Goal: Task Accomplishment & Management: Manage account settings

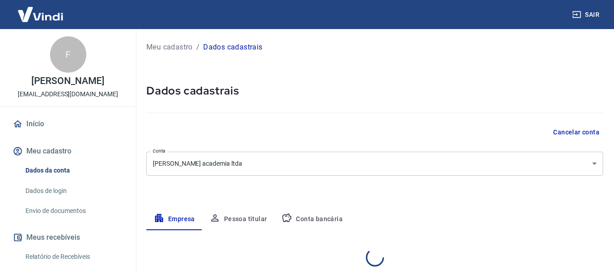
select select "MG"
select select "business"
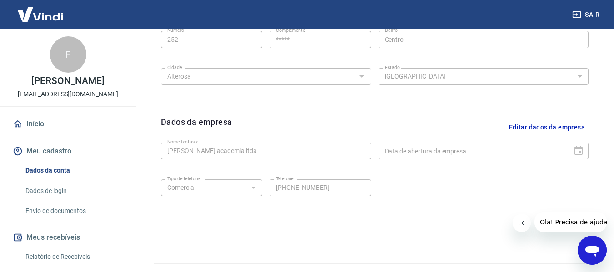
scroll to position [383, 0]
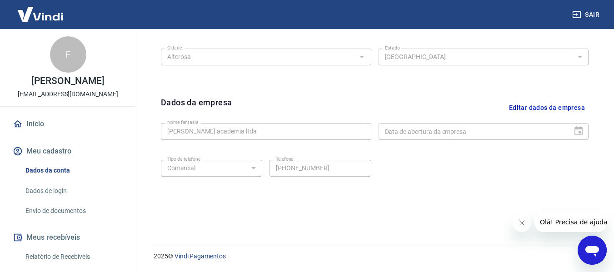
click at [44, 180] on link "Dados da conta" at bounding box center [73, 170] width 103 height 19
drag, startPoint x: 49, startPoint y: 179, endPoint x: 97, endPoint y: 178, distance: 48.2
click at [49, 179] on link "Dados da conta" at bounding box center [73, 170] width 103 height 19
click at [208, 204] on div "Dados da empresa Editar dados da empresa Nome fantasia [PERSON_NAME] academia l…" at bounding box center [375, 152] width 442 height 126
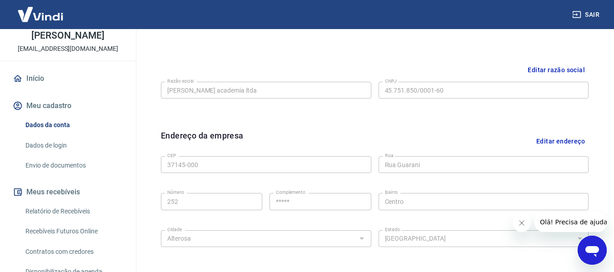
scroll to position [156, 0]
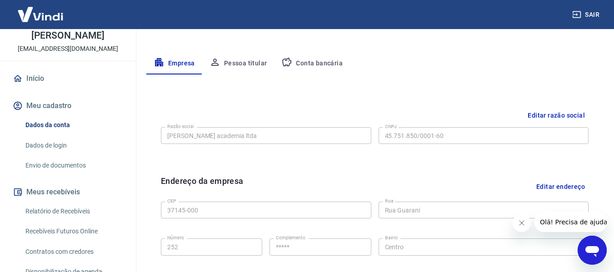
click at [238, 65] on button "Pessoa titular" at bounding box center [238, 64] width 72 height 22
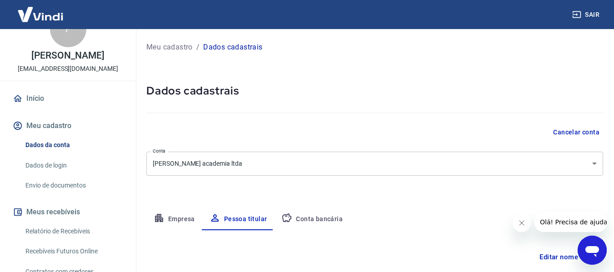
scroll to position [0, 0]
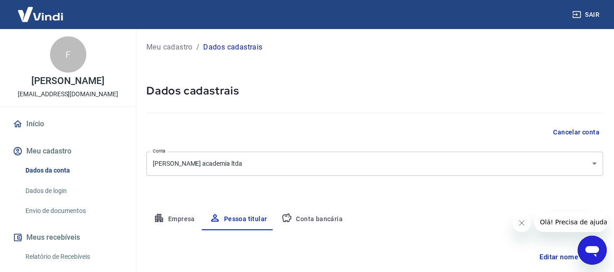
click at [330, 82] on div "Meu cadastro / Dados cadastrais Dados cadastrais Cancelar conta Conta [PERSON_N…" at bounding box center [374, 177] width 479 height 296
click at [167, 46] on p "Meu cadastro" at bounding box center [169, 47] width 46 height 11
select select "MG"
select select "business"
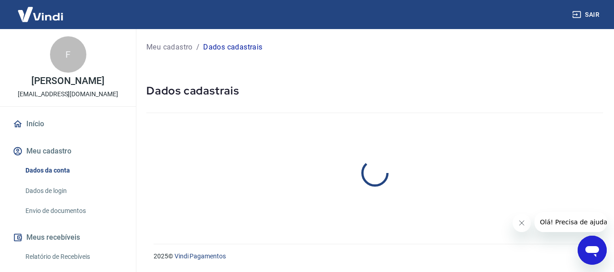
select select "MG"
select select "business"
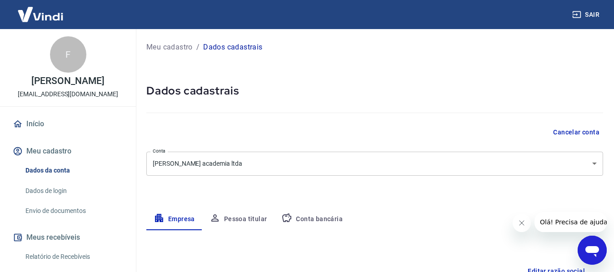
click at [39, 158] on button "Meu cadastro" at bounding box center [68, 151] width 114 height 20
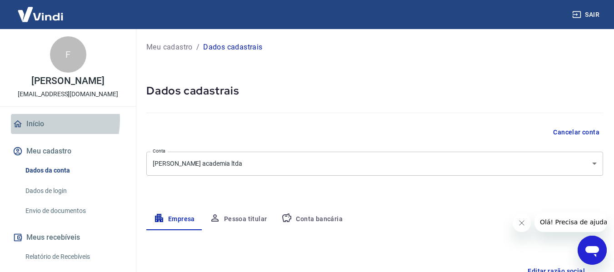
click at [32, 129] on link "Início" at bounding box center [68, 124] width 114 height 20
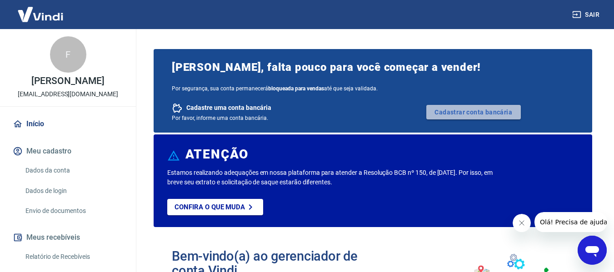
click at [482, 111] on link "Cadastrar conta bancária" at bounding box center [473, 112] width 95 height 15
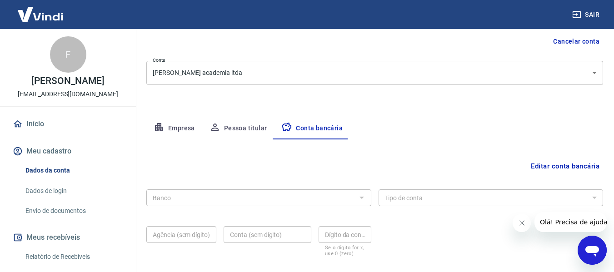
scroll to position [136, 0]
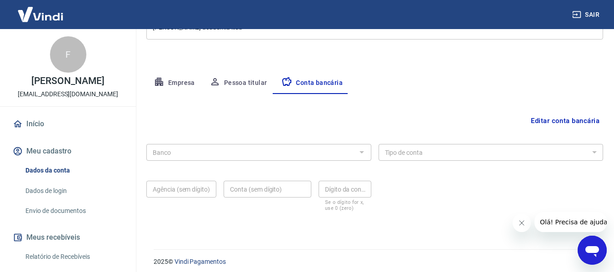
click at [363, 152] on div at bounding box center [362, 152] width 12 height 13
click at [356, 154] on div at bounding box center [362, 152] width 12 height 13
click at [566, 119] on button "Editar conta bancária" at bounding box center [565, 120] width 76 height 17
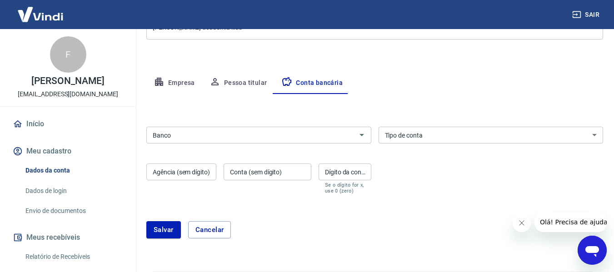
click at [221, 140] on input "Banco" at bounding box center [251, 135] width 205 height 11
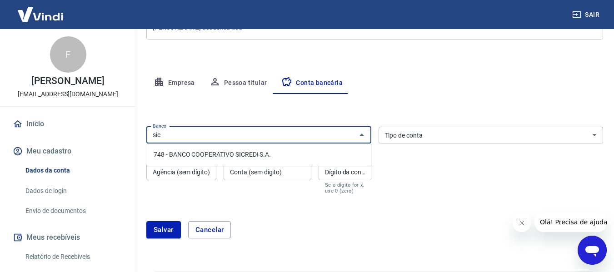
click at [192, 153] on li "748 - BANCO COOPERATIVO SICREDI S.A." at bounding box center [258, 154] width 225 height 15
type input "748 - BANCO COOPERATIVO SICREDI S.A."
click at [431, 138] on select "Conta Corrente Conta Poupança" at bounding box center [491, 135] width 225 height 17
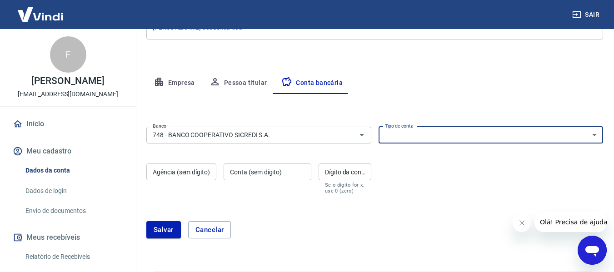
select select "1"
click at [379, 127] on select "Conta Corrente Conta Poupança" at bounding box center [491, 135] width 225 height 17
click at [156, 173] on div "Agência (sem dígito) Agência (sem dígito)" at bounding box center [181, 179] width 70 height 30
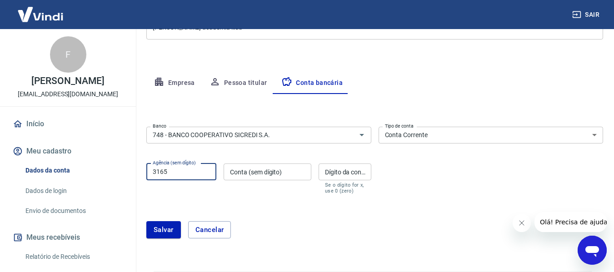
type input "3165"
click at [249, 171] on div "Conta (sem dígito) Conta (sem dígito)" at bounding box center [268, 179] width 88 height 30
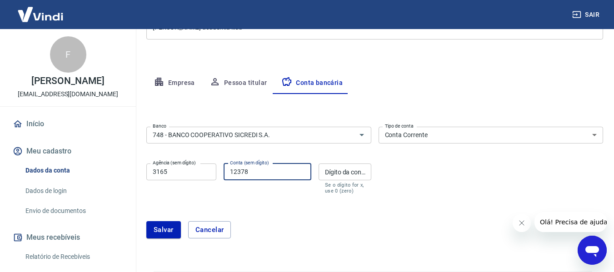
type input "12378"
click at [353, 171] on div "Dígito da conta Dígito da conta Se o dígito for x, use 0 (zero)" at bounding box center [345, 179] width 53 height 30
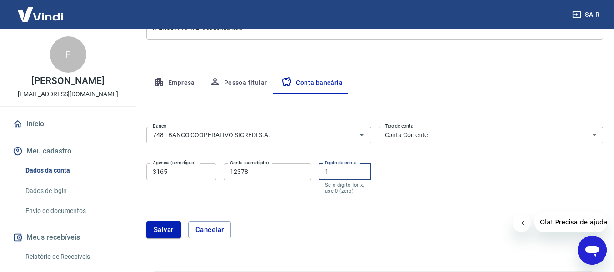
scroll to position [164, 0]
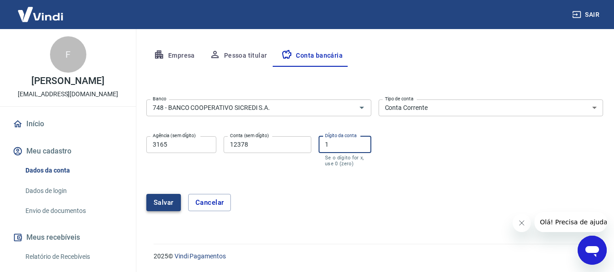
type input "1"
click at [162, 202] on button "Salvar" at bounding box center [163, 202] width 35 height 17
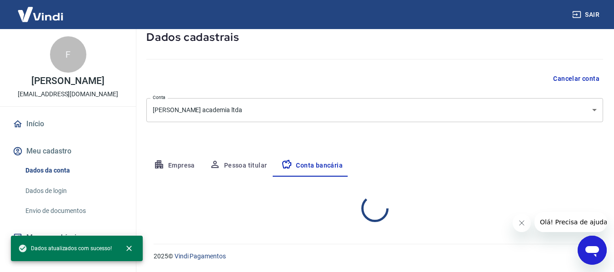
select select "1"
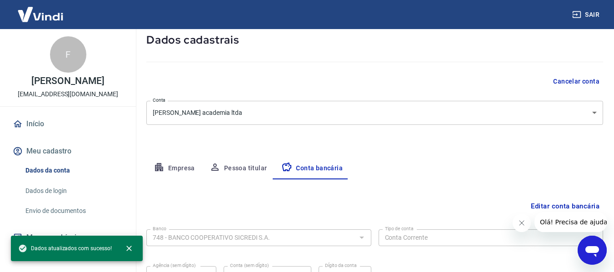
scroll to position [0, 0]
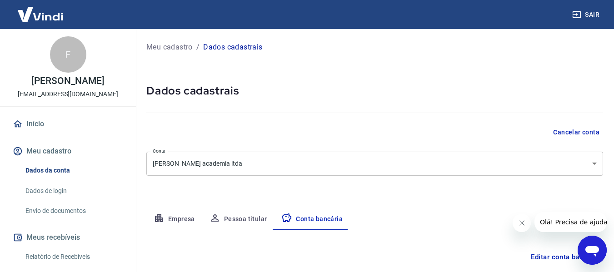
click at [203, 135] on div "Cancelar conta" at bounding box center [374, 132] width 457 height 17
click at [50, 17] on img at bounding box center [40, 14] width 59 height 28
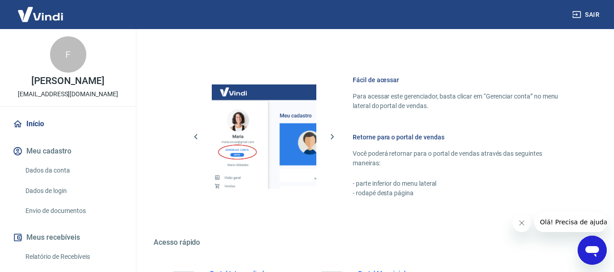
scroll to position [546, 0]
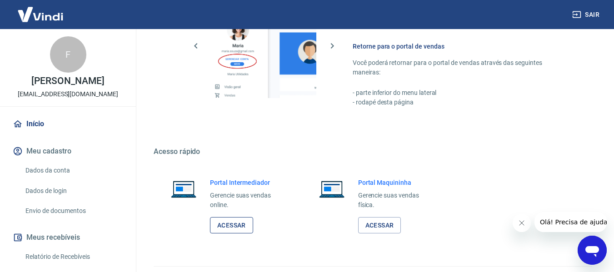
click at [233, 225] on link "Acessar" at bounding box center [231, 225] width 43 height 17
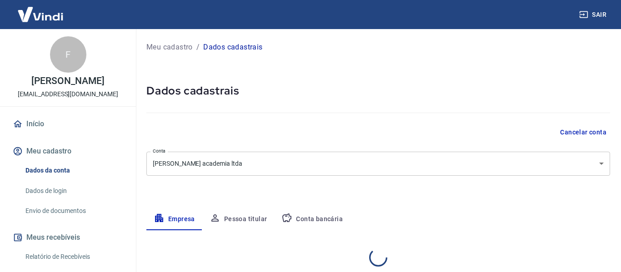
select select "MG"
select select "business"
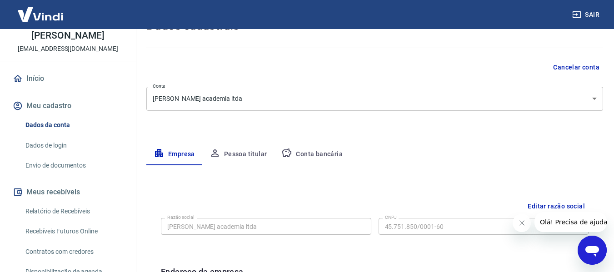
scroll to position [136, 0]
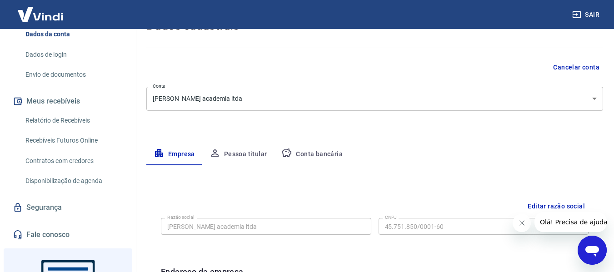
click at [61, 110] on button "Meus recebíveis" at bounding box center [68, 101] width 114 height 20
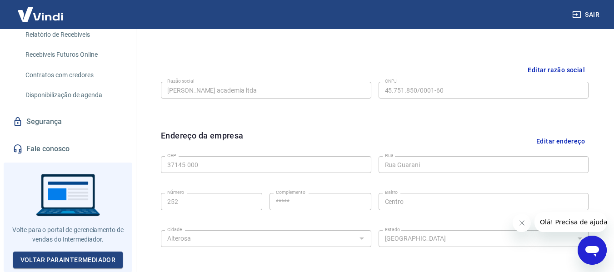
scroll to position [383, 0]
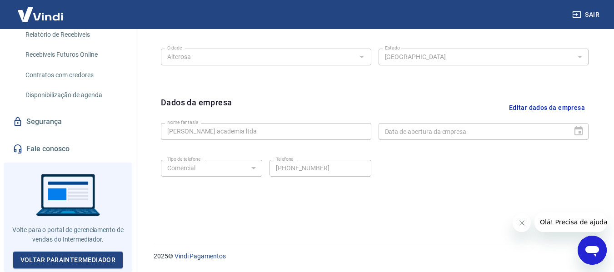
click at [45, 151] on link "Fale conosco" at bounding box center [68, 149] width 114 height 20
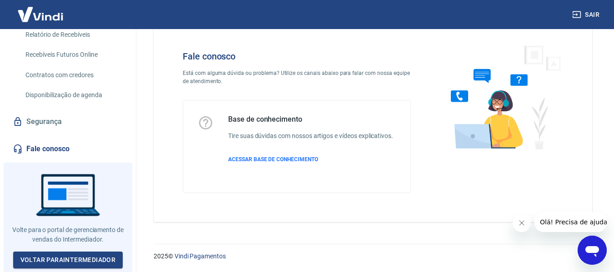
scroll to position [25, 0]
click at [258, 158] on span "ACESSAR BASE DE CONHECIMENTO" at bounding box center [273, 159] width 90 height 6
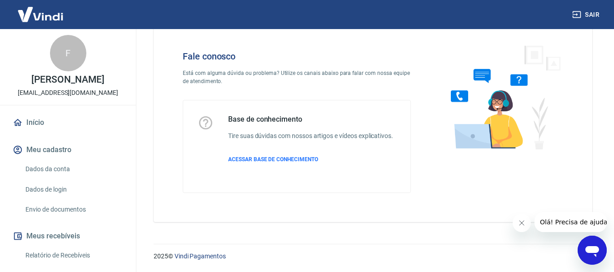
click at [25, 128] on link "Início" at bounding box center [68, 123] width 114 height 20
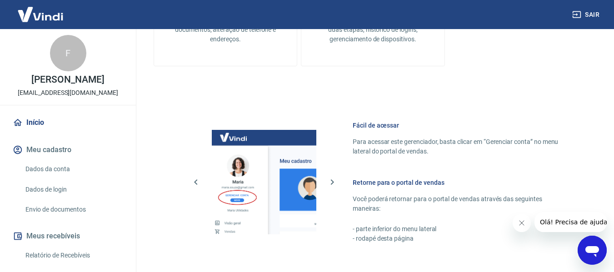
scroll to position [568, 0]
